Goal: Transaction & Acquisition: Purchase product/service

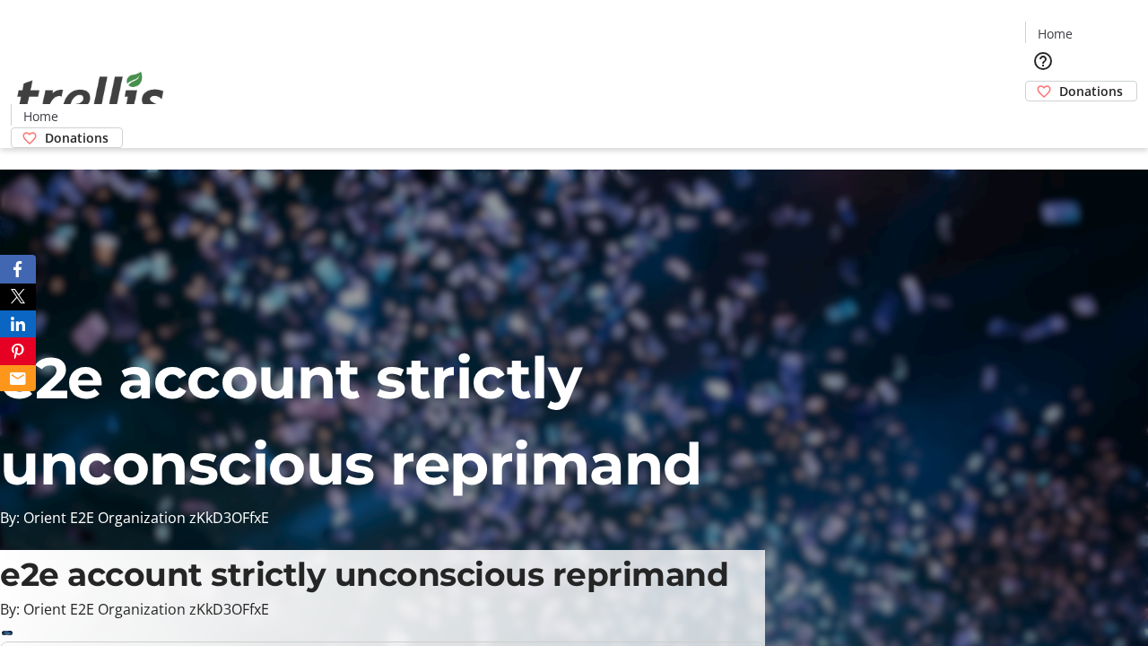
click at [1060, 82] on span "Donations" at bounding box center [1092, 91] width 64 height 19
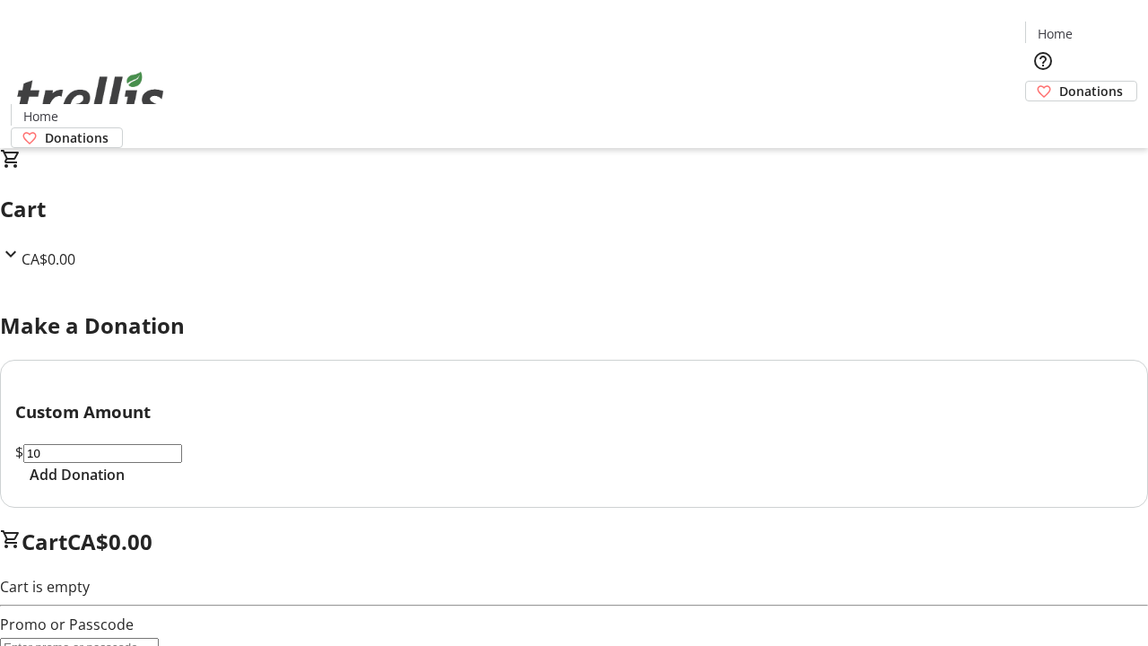
click at [125, 485] on span "Add Donation" at bounding box center [77, 475] width 95 height 22
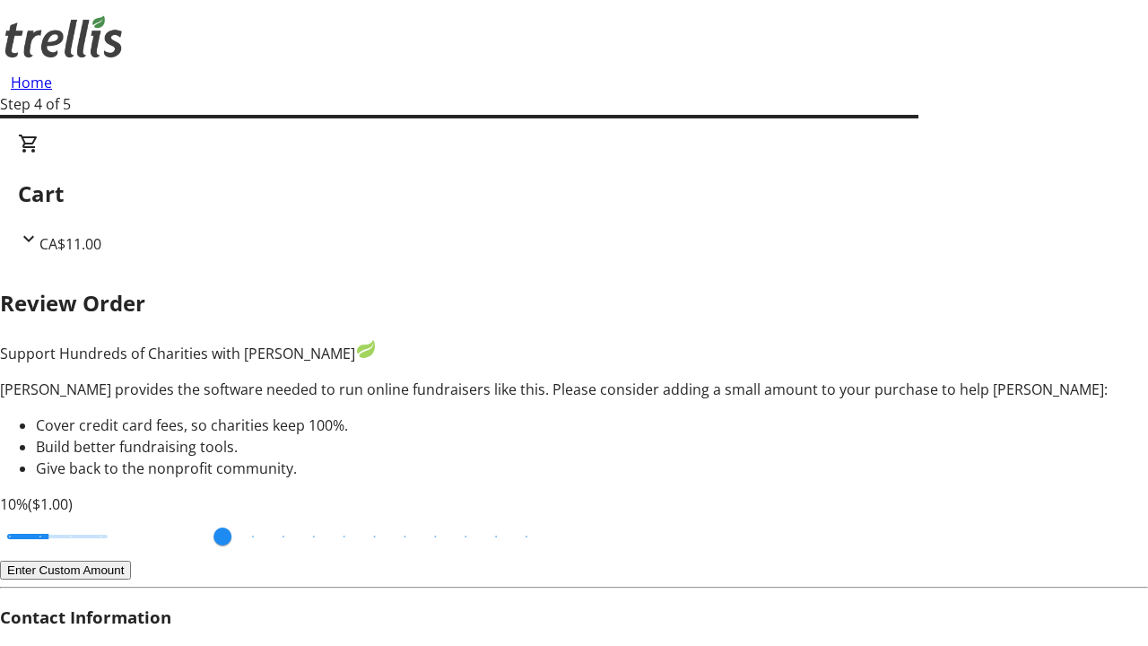
type input "3"
click at [121, 517] on input "Cover fees percentage" at bounding box center [57, 536] width 138 height 39
